Goal: Transaction & Acquisition: Obtain resource

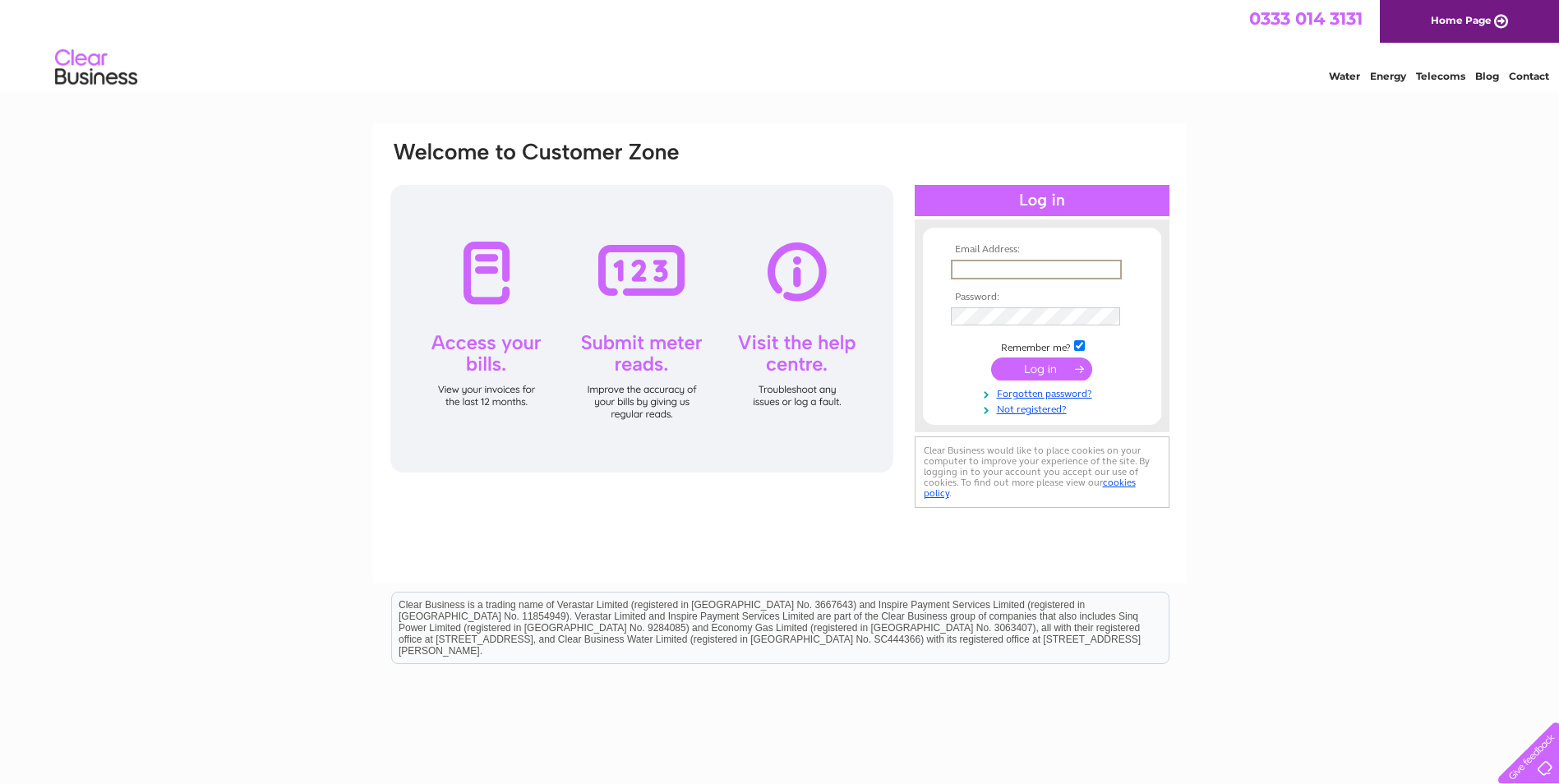
click at [1013, 270] on input "text" at bounding box center [1036, 269] width 171 height 20
type input "calum.calder@rsmachinery.co.uk"
click at [991, 357] on input "submit" at bounding box center [1041, 368] width 101 height 23
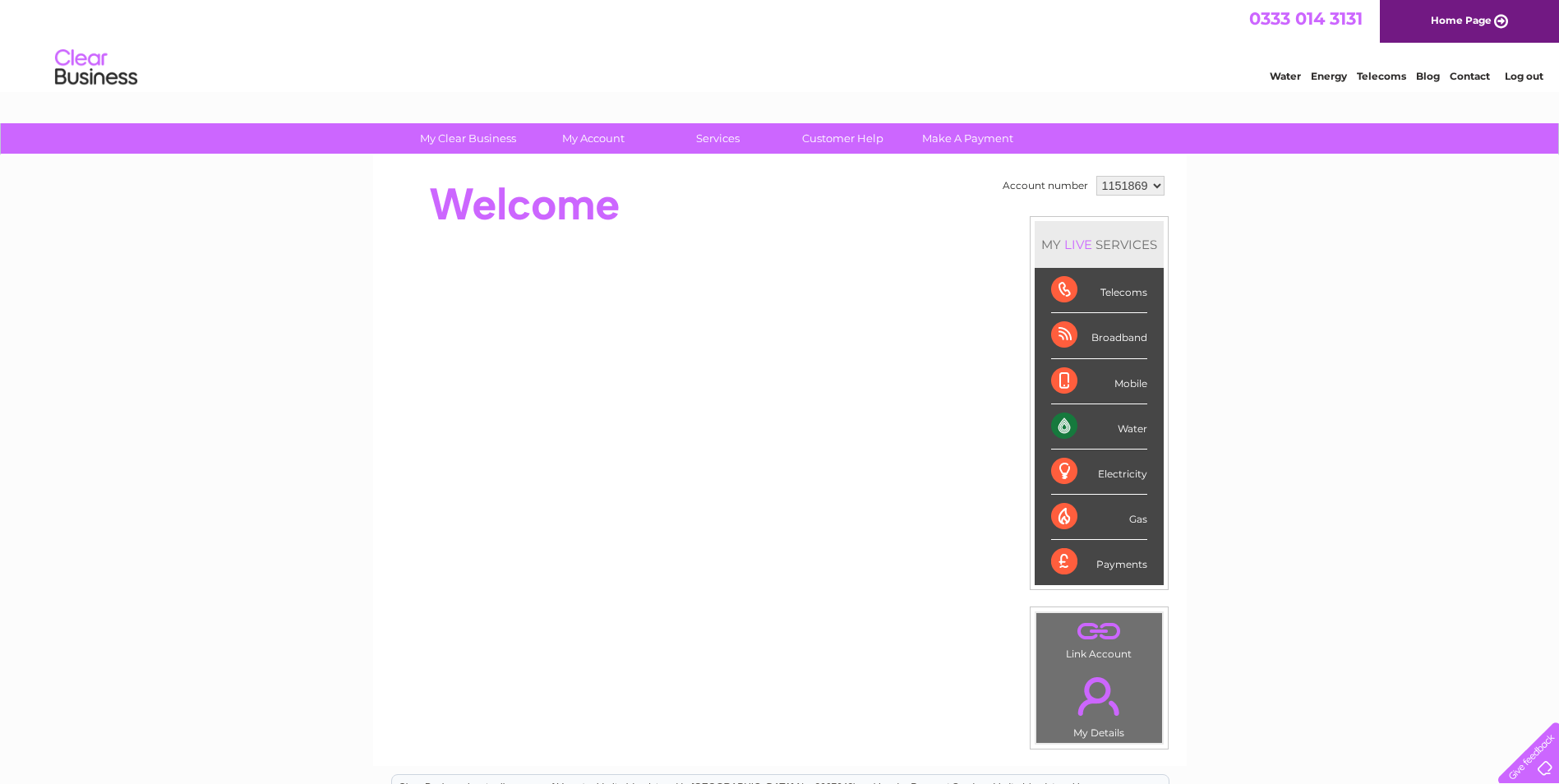
click at [1064, 426] on div "Water" at bounding box center [1099, 427] width 96 height 45
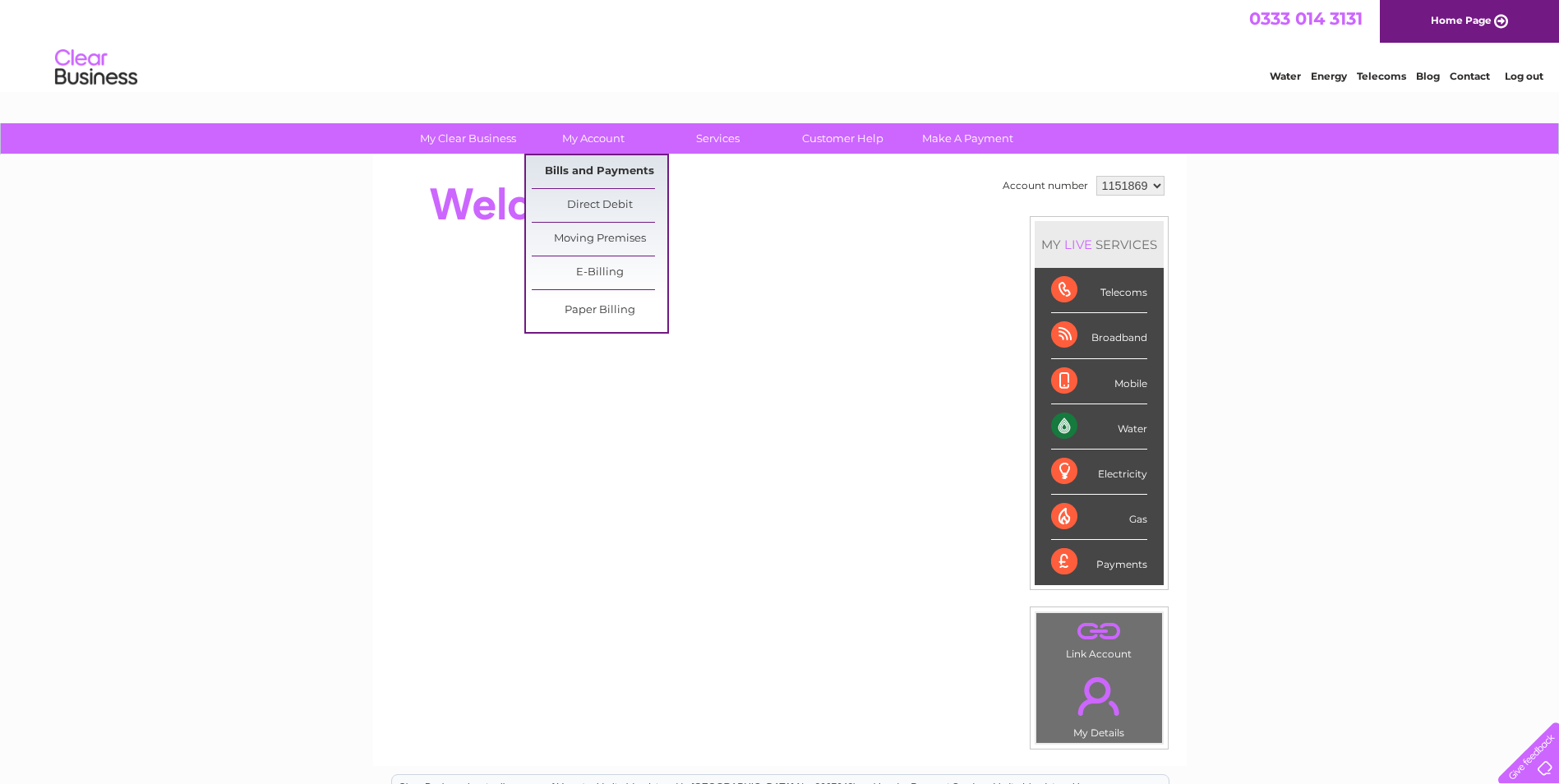
click at [588, 170] on link "Bills and Payments" at bounding box center [599, 172] width 136 height 33
click at [587, 170] on link "Bills and Payments" at bounding box center [599, 172] width 136 height 33
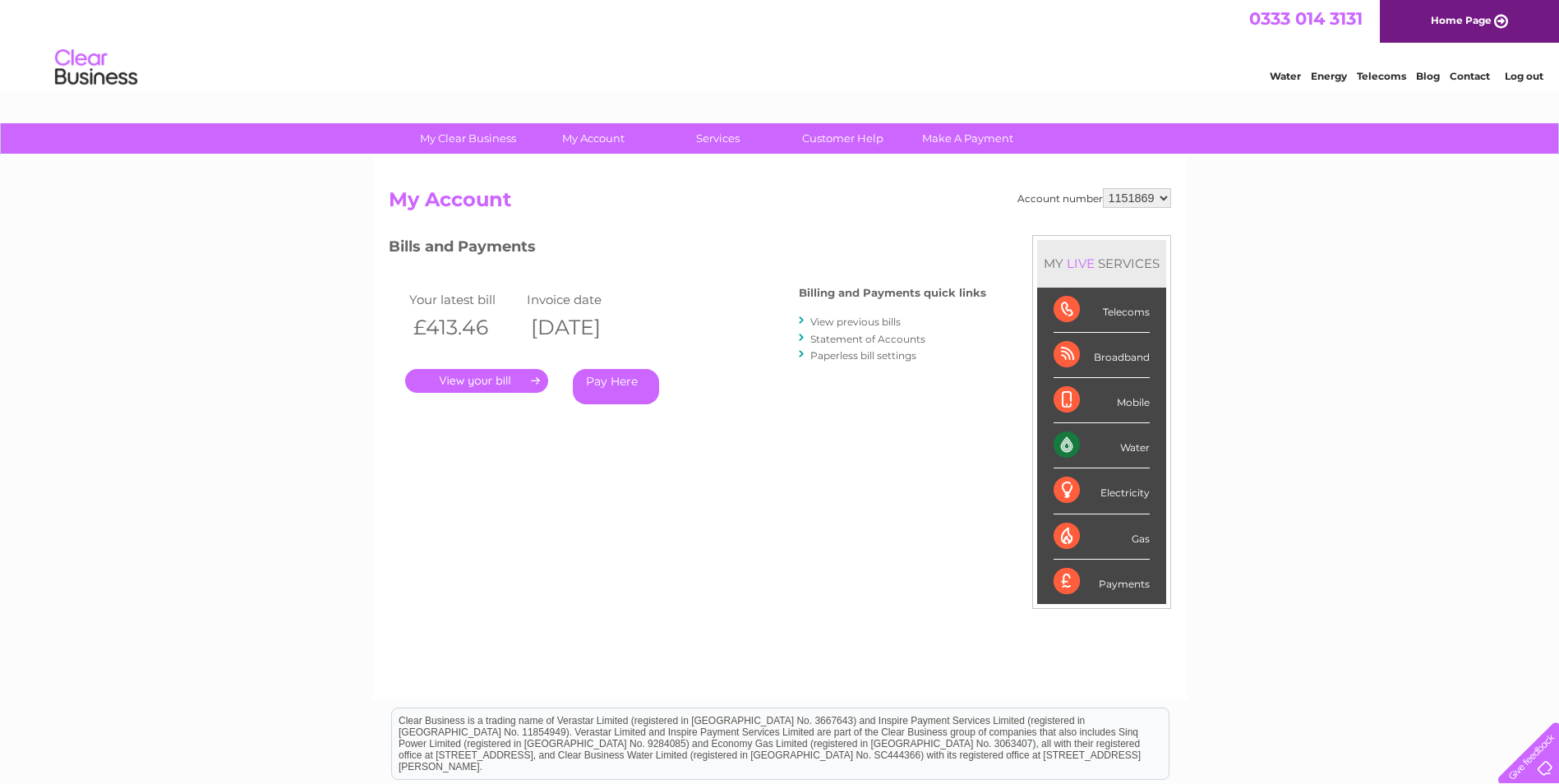
click at [838, 339] on link "Statement of Accounts" at bounding box center [868, 338] width 115 height 12
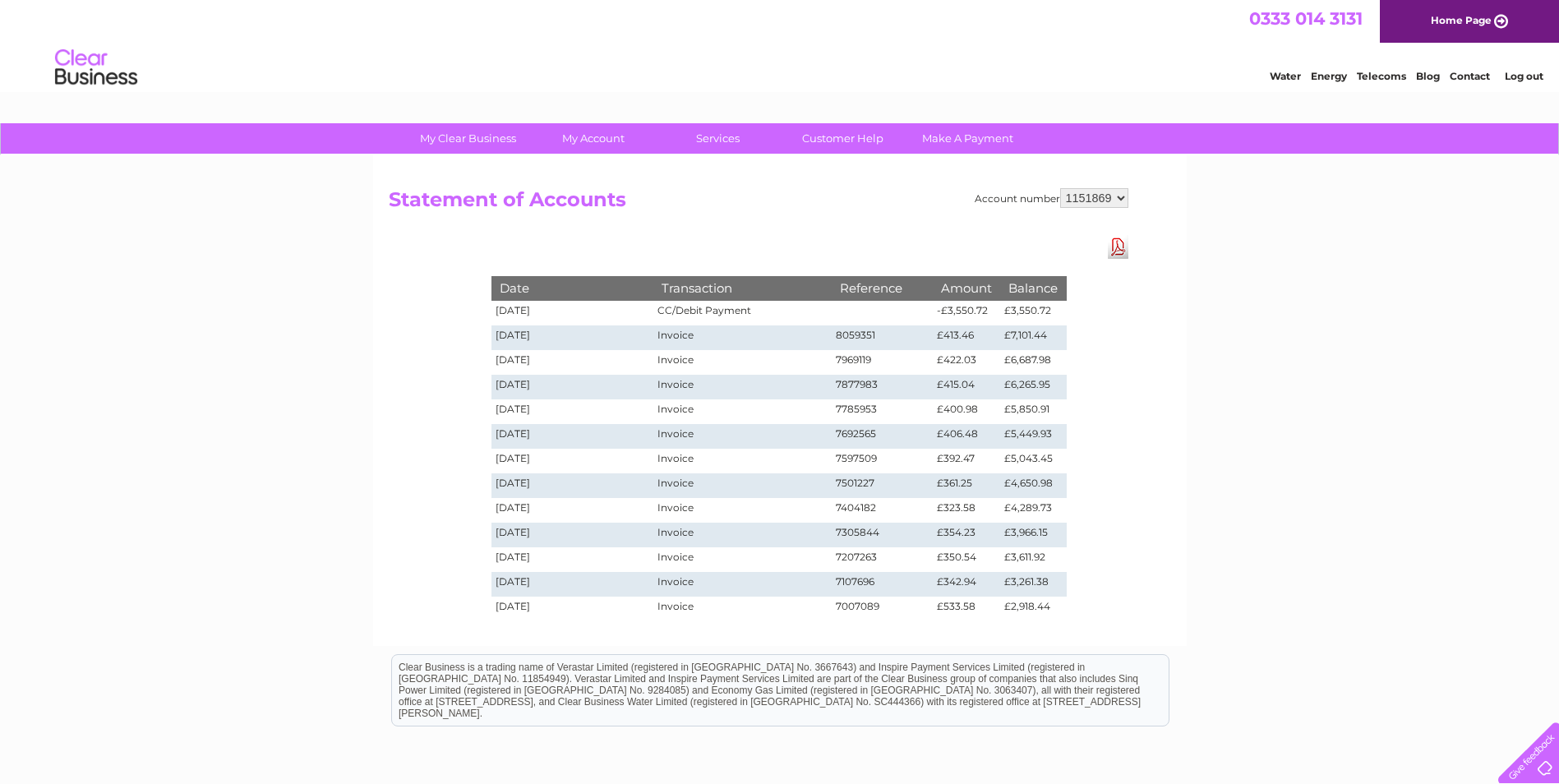
click at [1124, 253] on link "Download Pdf" at bounding box center [1118, 246] width 21 height 24
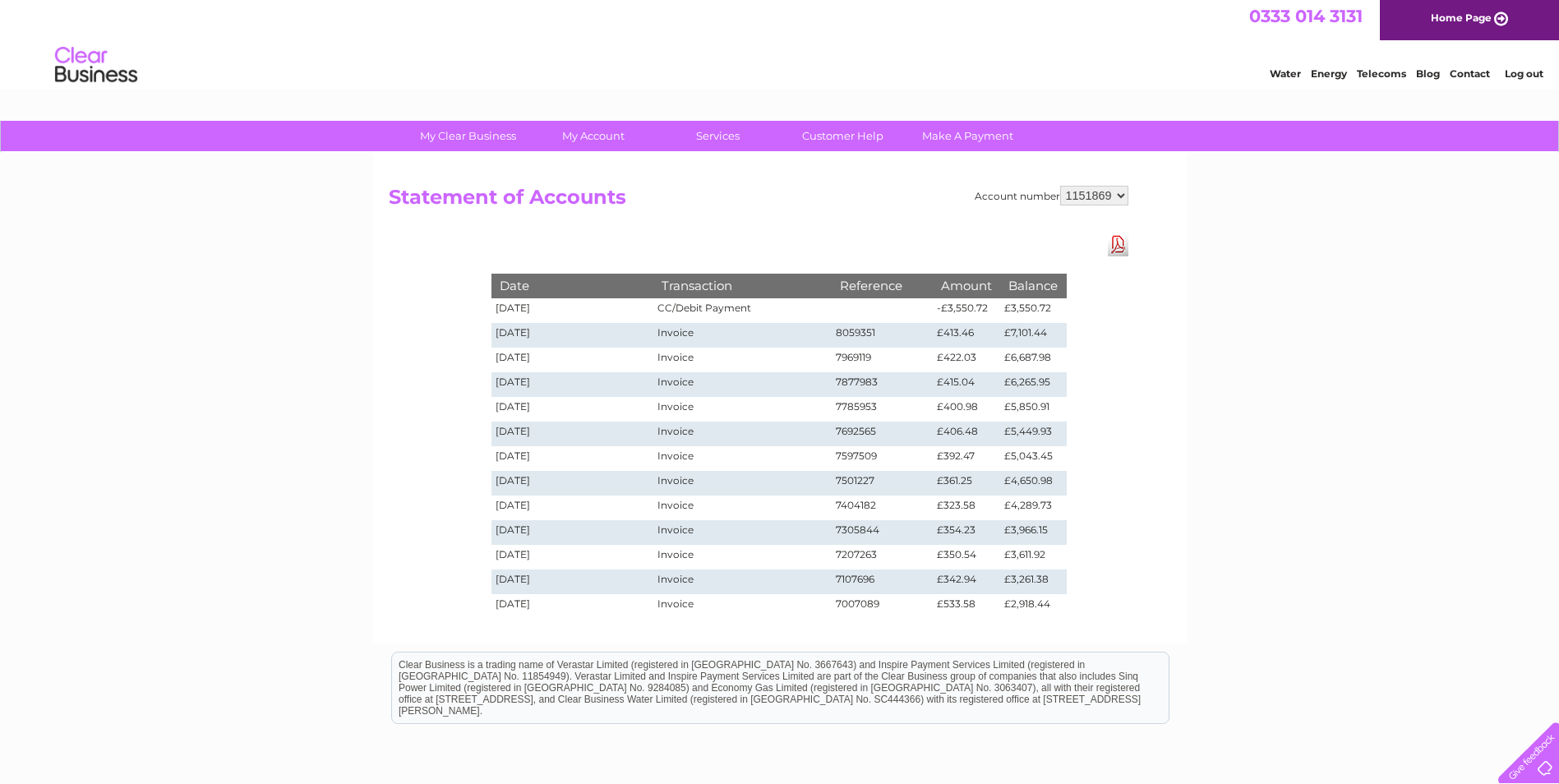
scroll to position [3, 0]
drag, startPoint x: 1446, startPoint y: 108, endPoint x: 1376, endPoint y: 221, distance: 132.9
click at [1376, 221] on div "My Clear Business Login Details My Details My Preferences Link Account My Accou…" at bounding box center [780, 521] width 1559 height 804
